Goal: Task Accomplishment & Management: Manage account settings

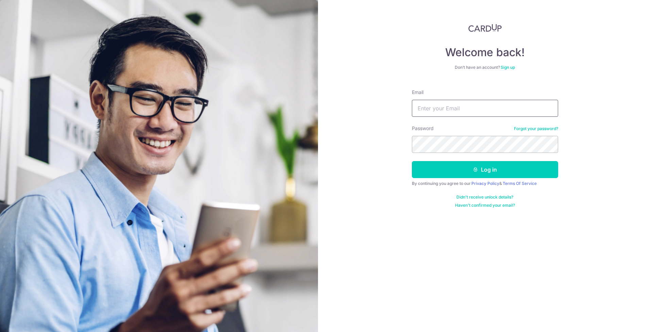
type input "[EMAIL_ADDRESS][DOMAIN_NAME]"
click at [468, 162] on button "Log in" at bounding box center [485, 169] width 146 height 17
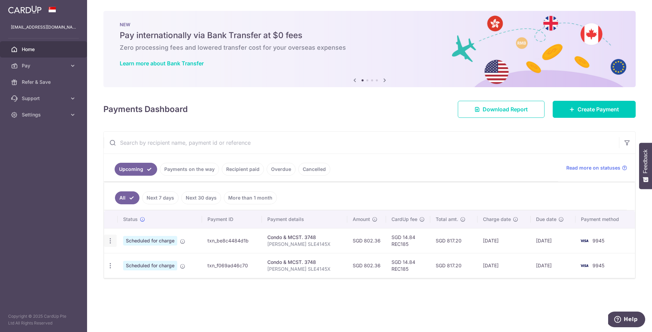
click at [112, 240] on icon "button" at bounding box center [110, 240] width 7 height 7
click at [134, 257] on span "Update payment" at bounding box center [147, 259] width 46 height 8
radio input "true"
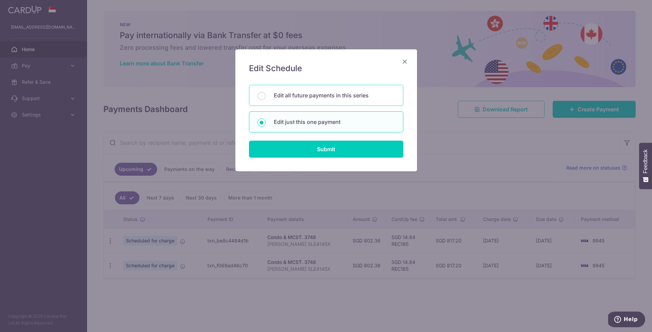
click at [325, 93] on p "Edit all future payments in this series" at bounding box center [334, 95] width 121 height 8
click at [266, 93] on input "Edit all future payments in this series" at bounding box center [262, 96] width 8 height 8
radio input "true"
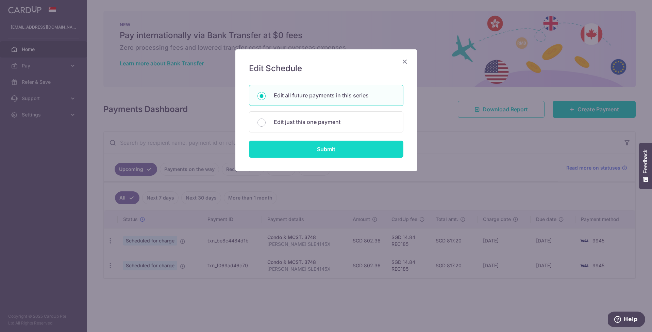
click at [359, 155] on input "Submit" at bounding box center [326, 149] width 154 height 17
radio input "true"
type input "802.36"
type input "[PERSON_NAME] SLE4145X"
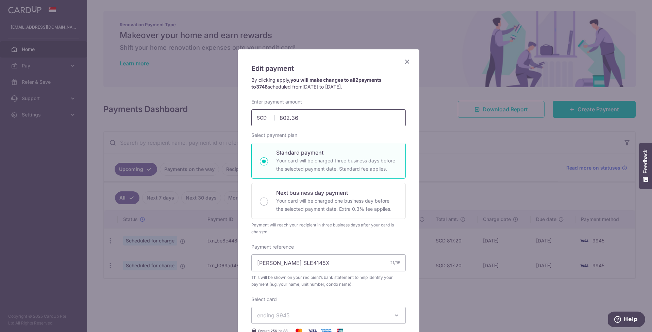
drag, startPoint x: 283, startPoint y: 117, endPoint x: 311, endPoint y: 120, distance: 28.8
click at [311, 120] on input "802.36" at bounding box center [328, 117] width 154 height 17
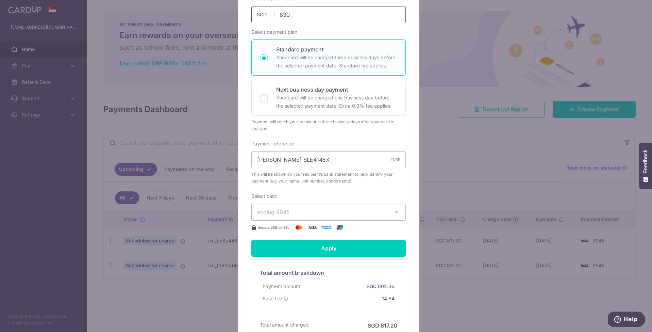
scroll to position [144, 0]
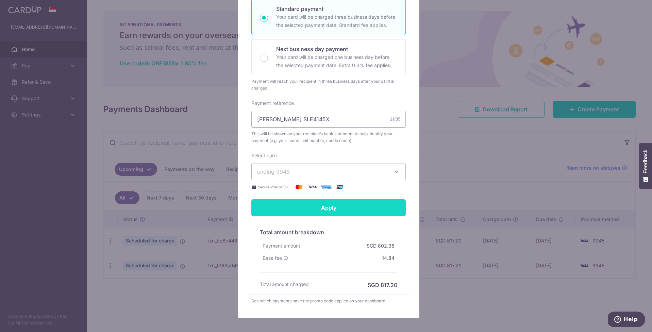
type input "830.00"
click at [363, 203] on input "Apply" at bounding box center [328, 207] width 154 height 17
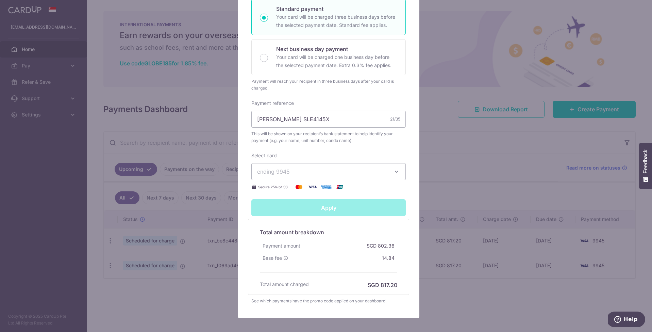
type input "Successfully Applied"
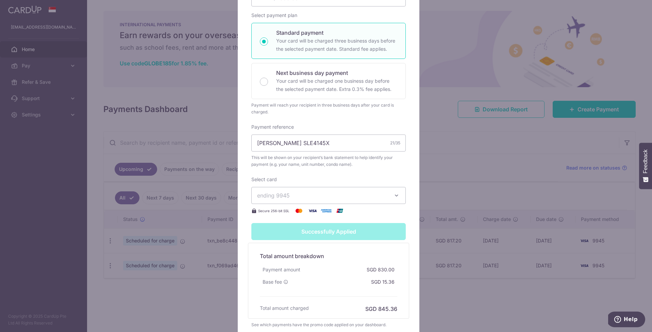
click at [445, 96] on div "Edit payment By clicking apply, you will make changes to all 2 payments to 3748…" at bounding box center [326, 166] width 652 height 332
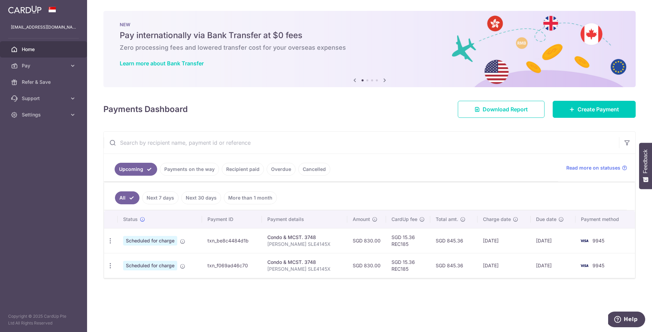
click at [412, 175] on ul "Upcoming Payments on the way Recipient paid Overdue Cancelled" at bounding box center [331, 168] width 455 height 28
